Goal: Information Seeking & Learning: Learn about a topic

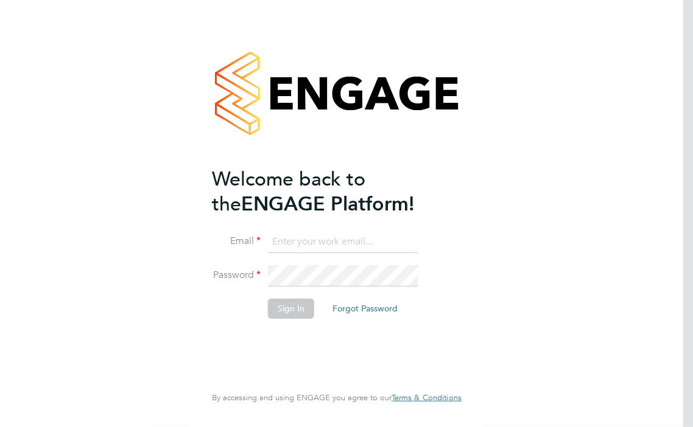
type input "[PERSON_NAME][EMAIL_ADDRESS][DOMAIN_NAME]"
click at [302, 311] on button "Sign In" at bounding box center [291, 308] width 46 height 19
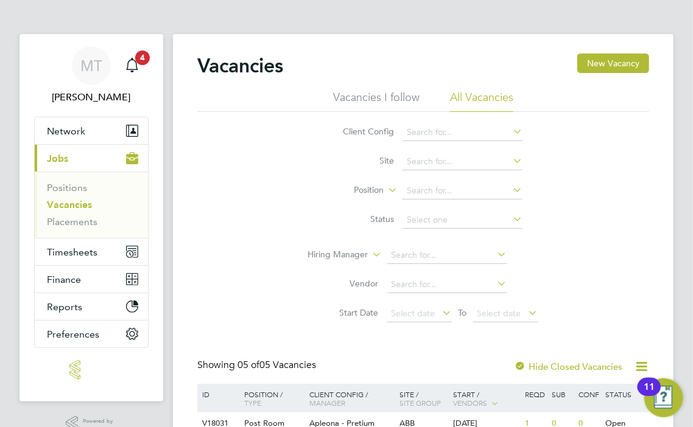
click at [74, 205] on link "Vacancies" at bounding box center [69, 205] width 45 height 12
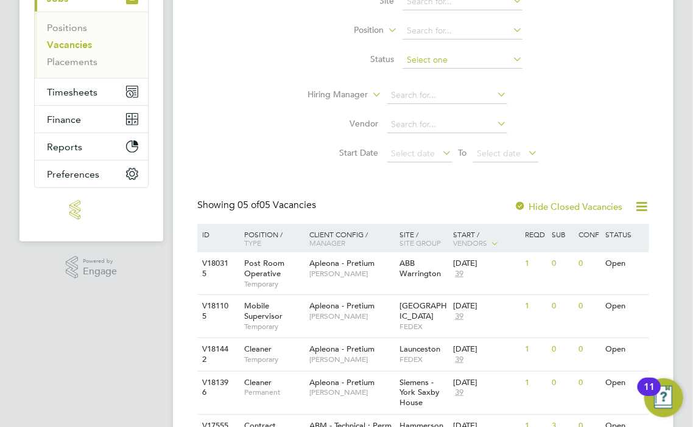
scroll to position [243, 0]
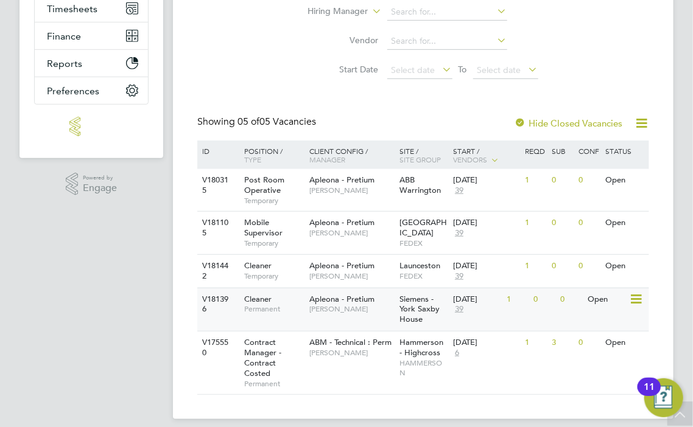
click at [272, 293] on div "Cleaner Permanent" at bounding box center [271, 304] width 72 height 32
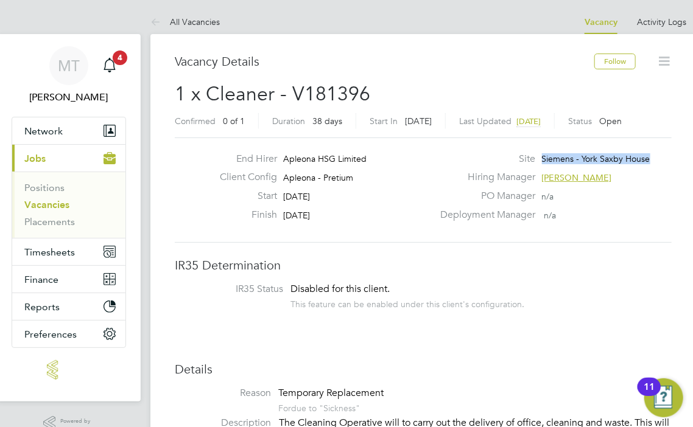
drag, startPoint x: 543, startPoint y: 156, endPoint x: 658, endPoint y: 156, distance: 115.0
click at [658, 156] on div "Site Siemens - York Saxby House" at bounding box center [554, 162] width 243 height 19
copy span "Siemens - York Saxby House"
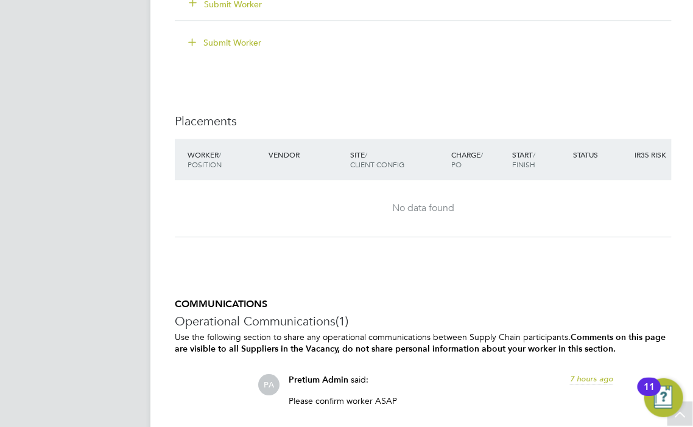
scroll to position [1217, 0]
